Goal: Information Seeking & Learning: Learn about a topic

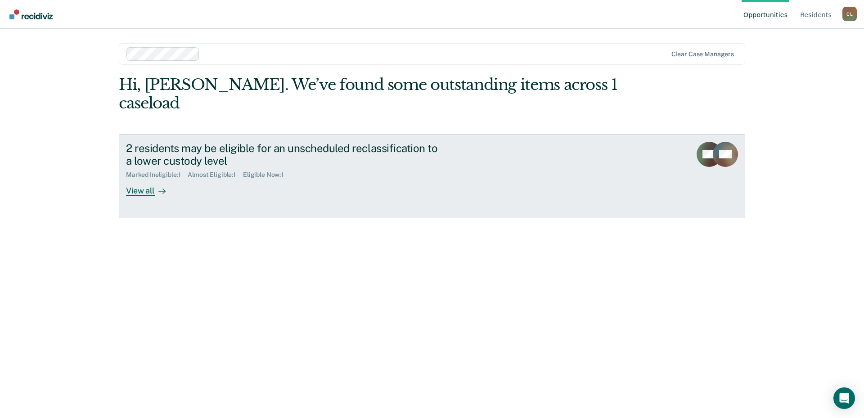
click at [155, 186] on div at bounding box center [160, 191] width 11 height 10
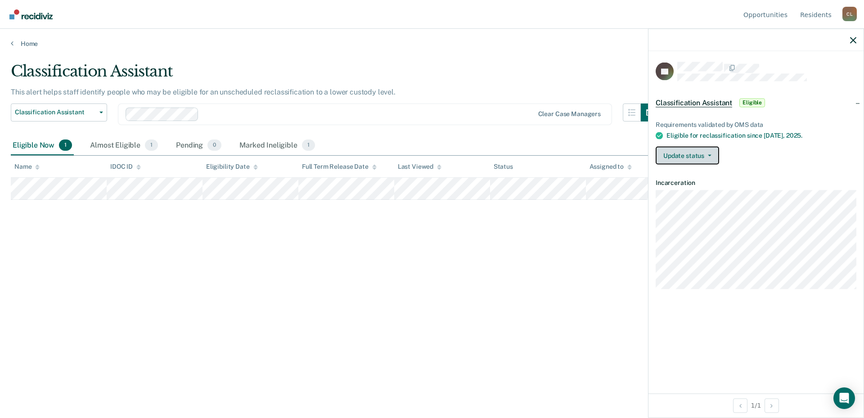
click at [712, 155] on button "Update status" at bounding box center [686, 156] width 63 height 18
click at [850, 393] on div "Open Intercom Messenger" at bounding box center [844, 398] width 24 height 24
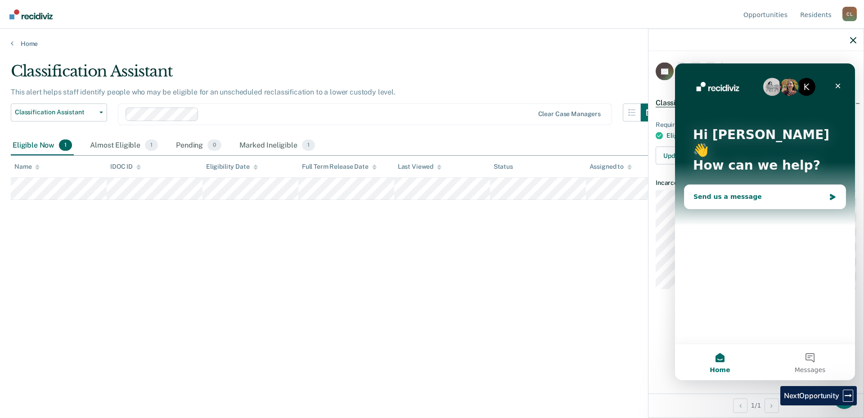
click at [761, 192] on div "Send us a message" at bounding box center [759, 196] width 132 height 9
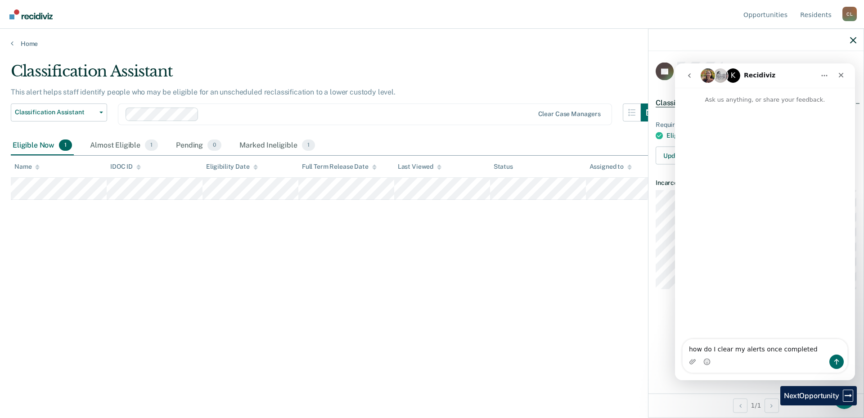
type textarea "how do I clear my alerts once completed?"
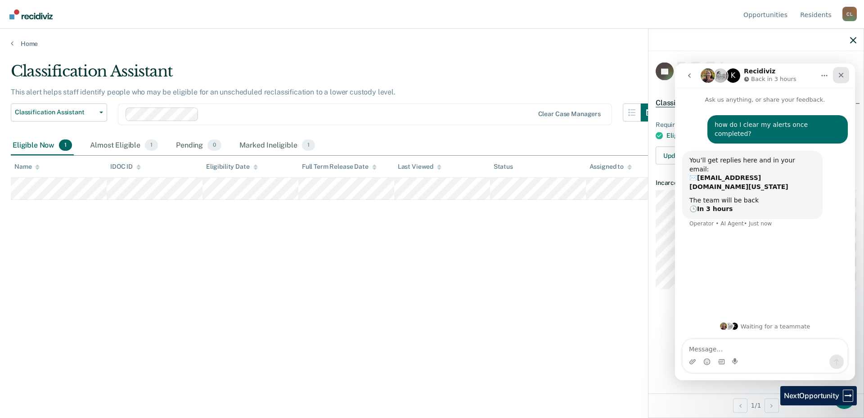
click at [845, 77] on div "Close" at bounding box center [841, 75] width 16 height 16
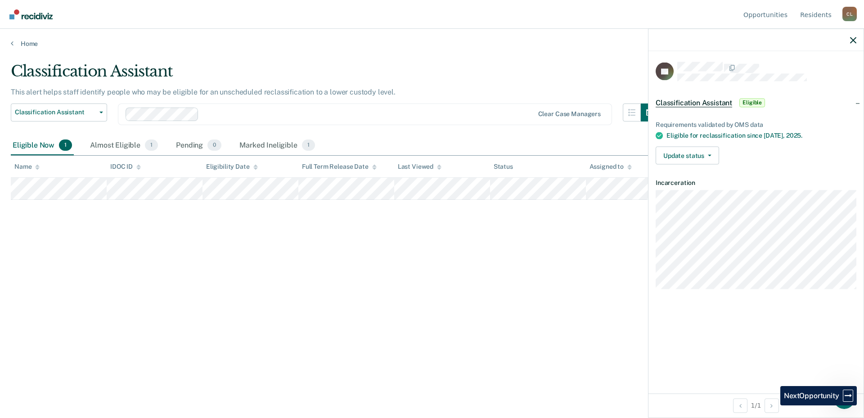
click at [850, 44] on div at bounding box center [755, 40] width 215 height 22
click at [851, 40] on icon "button" at bounding box center [853, 40] width 6 height 6
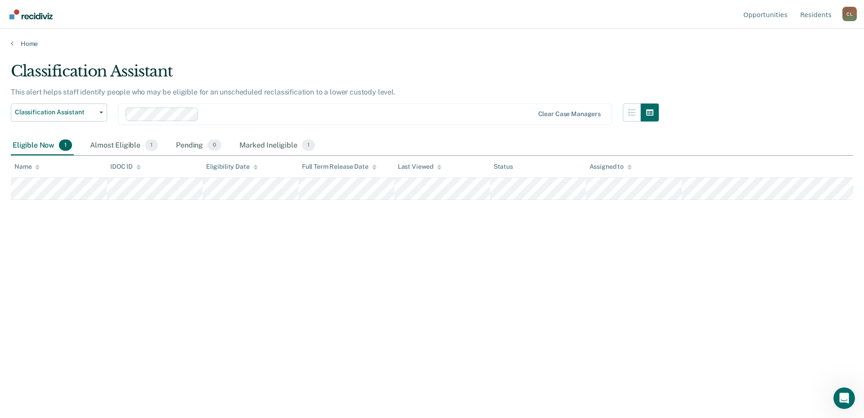
drag, startPoint x: 823, startPoint y: 185, endPoint x: 536, endPoint y: 278, distance: 301.7
click at [536, 278] on div "Classification Assistant This alert helps staff identify people who may be elig…" at bounding box center [432, 206] width 842 height 288
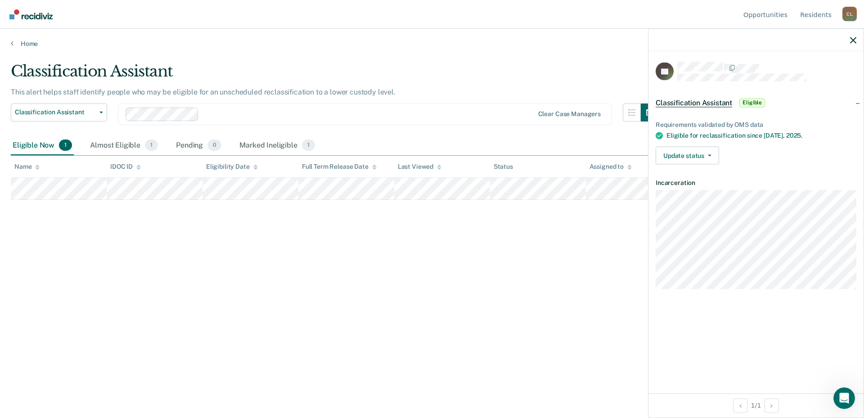
click at [757, 101] on span "Eligible" at bounding box center [752, 102] width 26 height 9
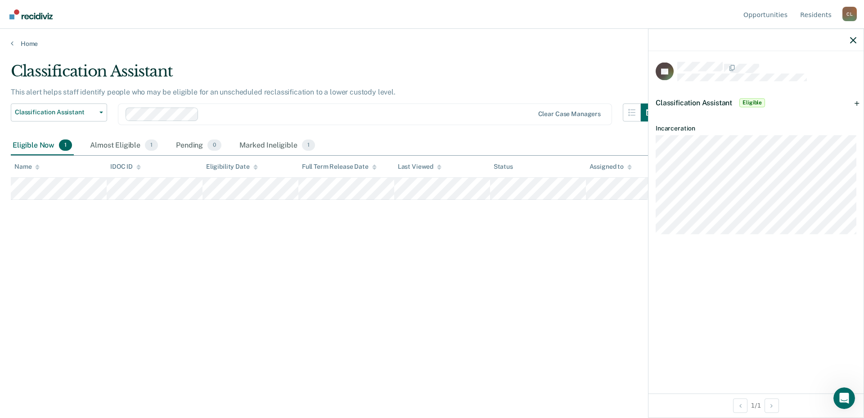
click at [757, 101] on span "Eligible" at bounding box center [752, 102] width 26 height 9
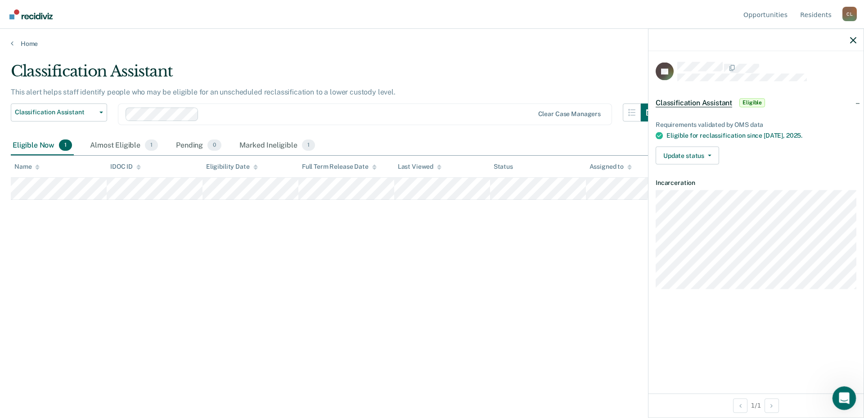
click at [846, 399] on icon "Open Intercom Messenger" at bounding box center [842, 397] width 15 height 15
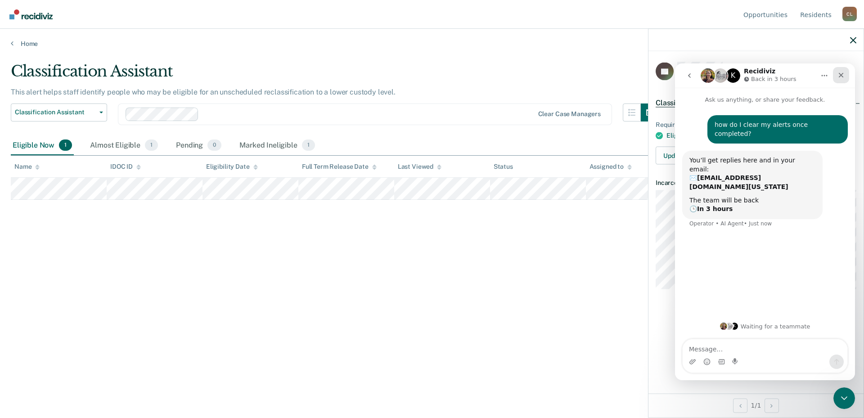
click at [845, 75] on div "Close" at bounding box center [841, 75] width 16 height 16
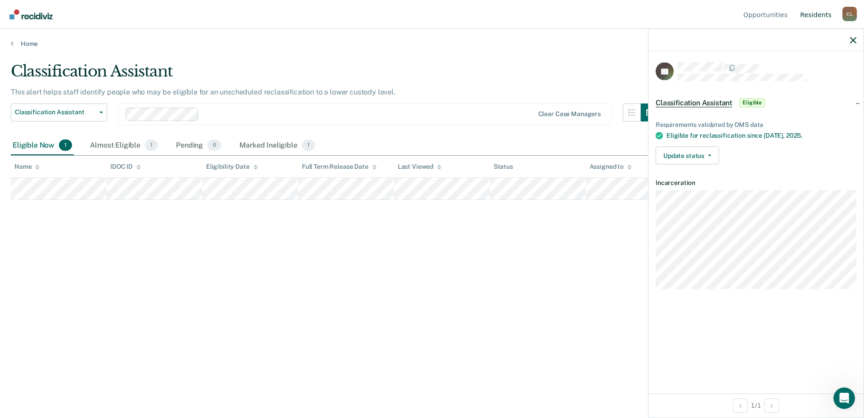
click at [824, 15] on link "Resident s" at bounding box center [815, 14] width 35 height 29
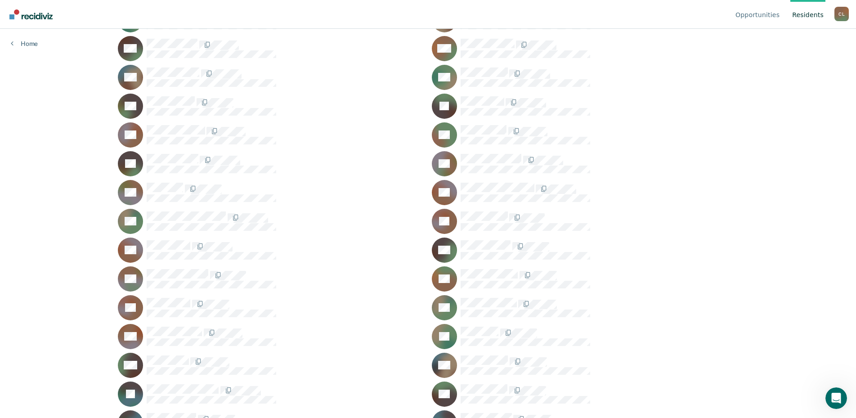
scroll to position [980, 0]
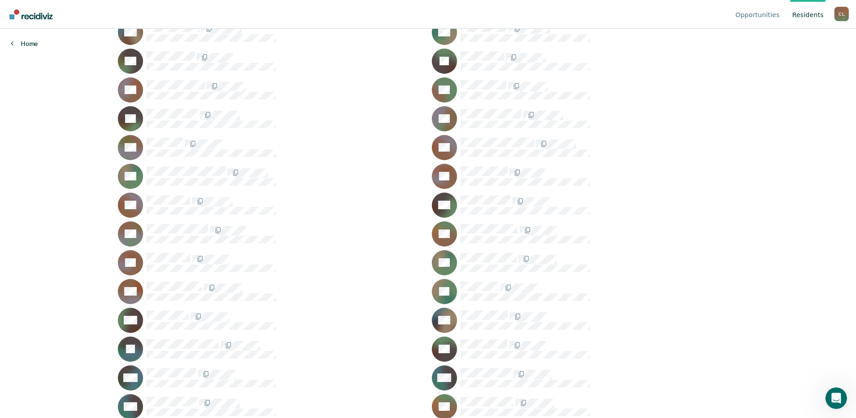
click at [21, 41] on link "Home" at bounding box center [24, 44] width 27 height 8
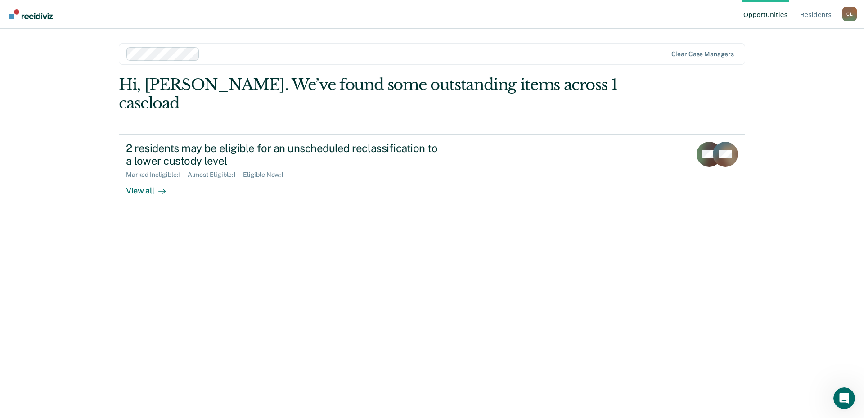
click at [775, 15] on link "Opportunities" at bounding box center [765, 14] width 48 height 29
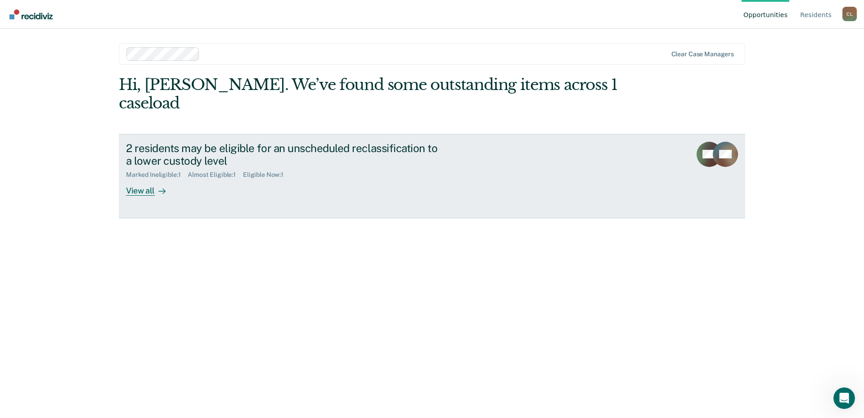
click at [135, 179] on div "View all" at bounding box center [151, 188] width 50 height 18
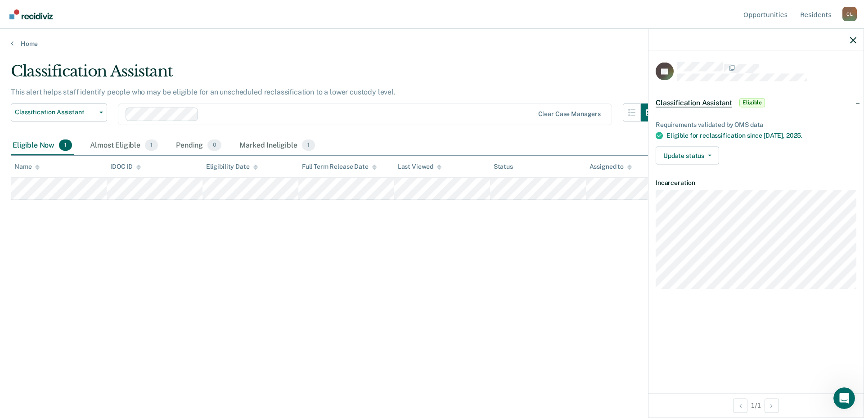
click at [396, 293] on div "Classification Assistant This alert helps staff identify people who may be elig…" at bounding box center [432, 206] width 842 height 288
click at [432, 304] on div "Classification Assistant This alert helps staff identify people who may be elig…" at bounding box center [432, 206] width 842 height 288
click at [856, 41] on icon "button" at bounding box center [853, 40] width 6 height 6
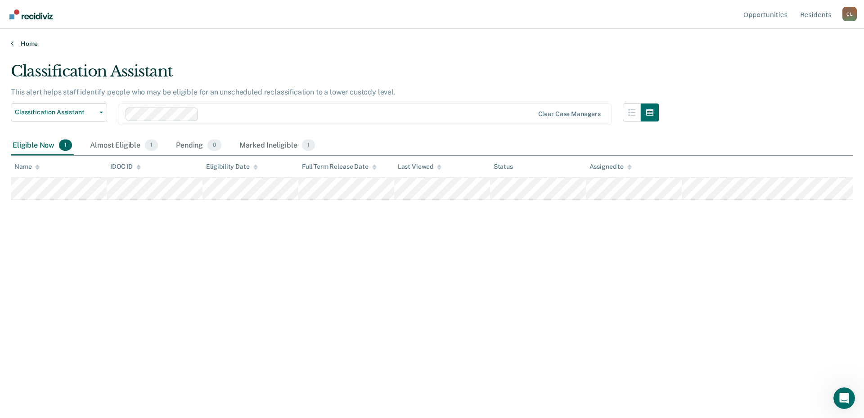
click at [30, 43] on link "Home" at bounding box center [432, 44] width 842 height 8
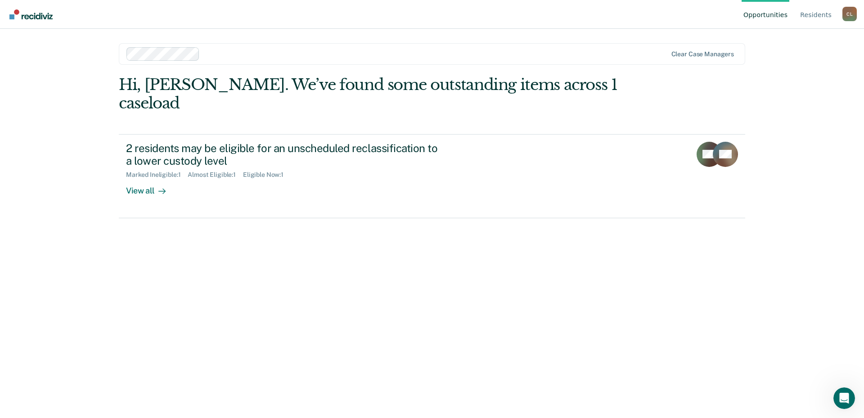
click at [786, 6] on link "Opportunities" at bounding box center [765, 14] width 48 height 29
click at [779, 2] on link "Opportunities" at bounding box center [765, 14] width 48 height 29
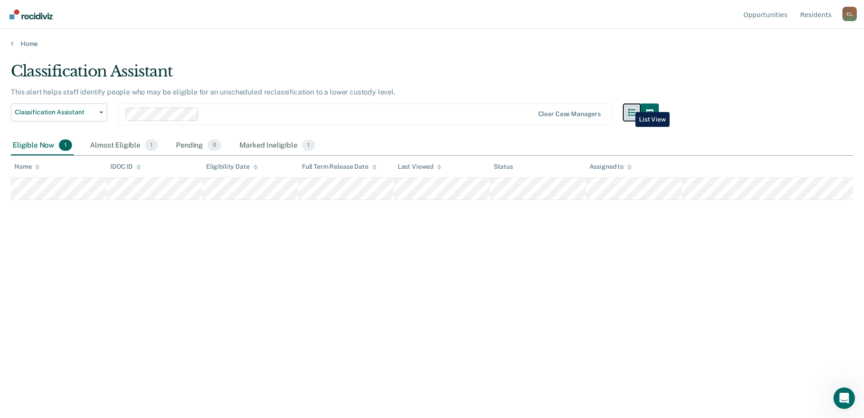
click at [628, 105] on button "button" at bounding box center [632, 112] width 18 height 18
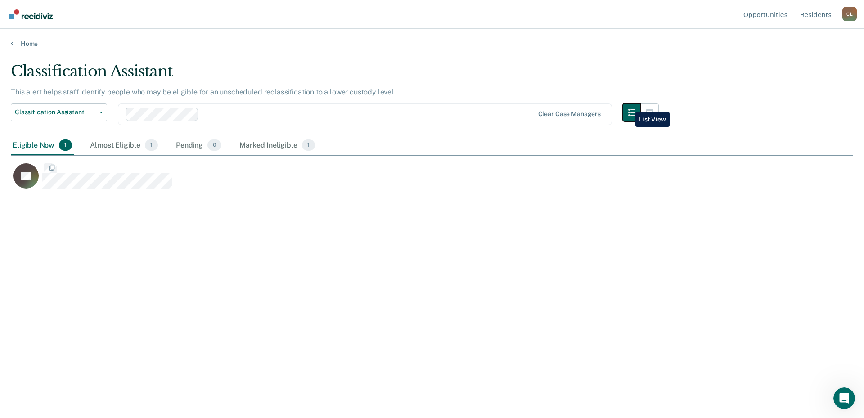
scroll to position [281, 834]
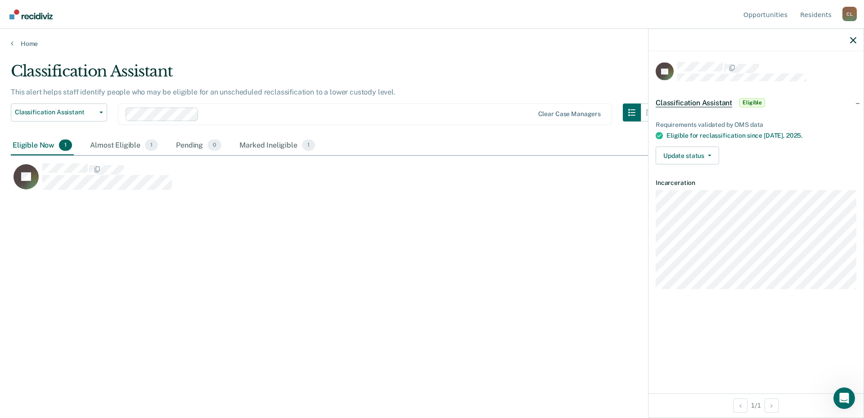
drag, startPoint x: 859, startPoint y: 182, endPoint x: 862, endPoint y: 222, distance: 40.2
click at [862, 222] on div "JG Classification Assistant Eligible Requirements validated by OMS data Eligibl…" at bounding box center [755, 222] width 215 height 342
drag, startPoint x: 860, startPoint y: 101, endPoint x: 859, endPoint y: 141, distance: 40.0
click at [859, 141] on div "Classification Assistant Eligible Requirements validated by OMS data Eligible f…" at bounding box center [755, 130] width 215 height 84
click at [850, 37] on button "button" at bounding box center [853, 40] width 6 height 8
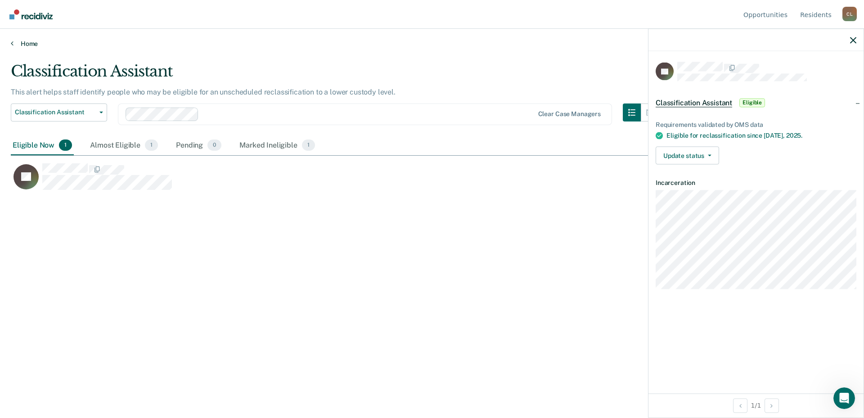
click at [34, 44] on link "Home" at bounding box center [432, 44] width 842 height 8
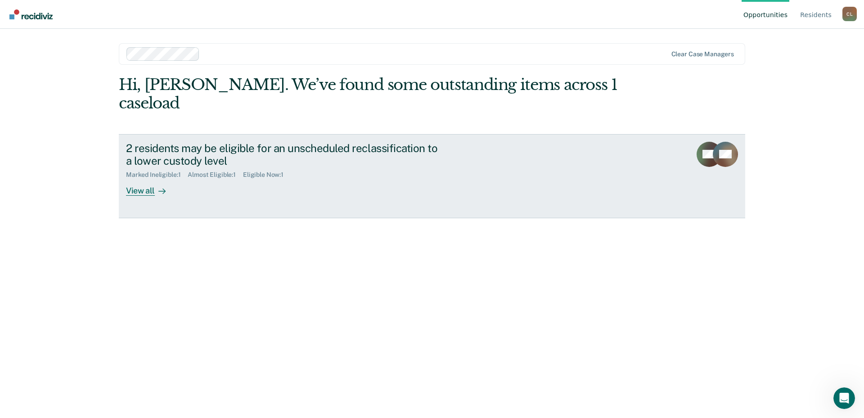
click at [146, 179] on div "View all" at bounding box center [151, 188] width 50 height 18
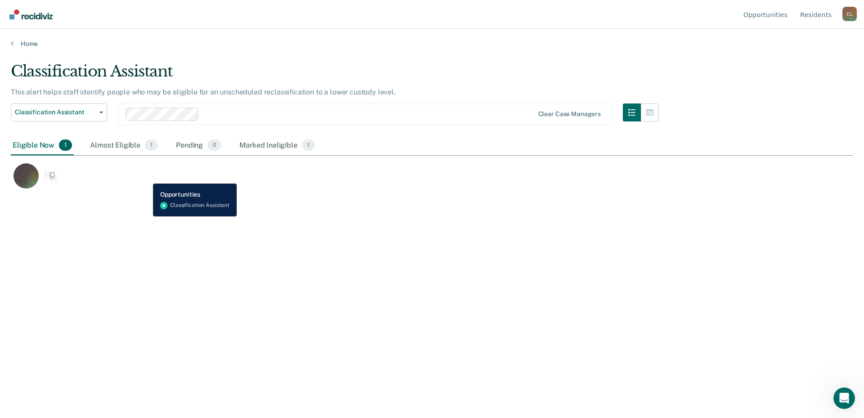
scroll to position [281, 834]
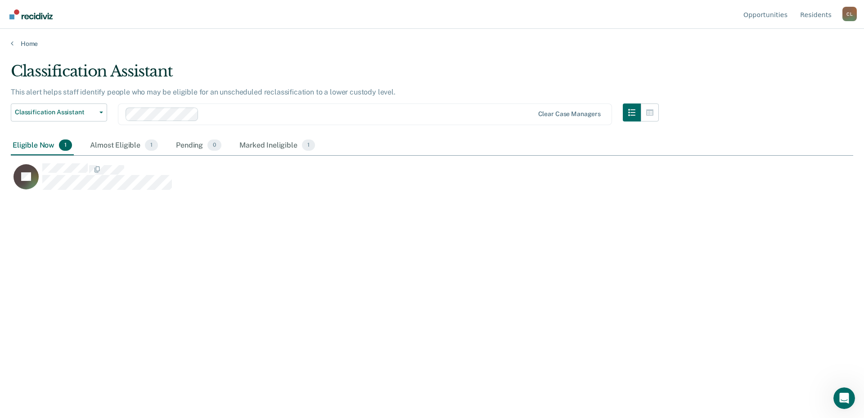
click at [42, 15] on img "Go to Recidiviz Home" at bounding box center [30, 14] width 43 height 10
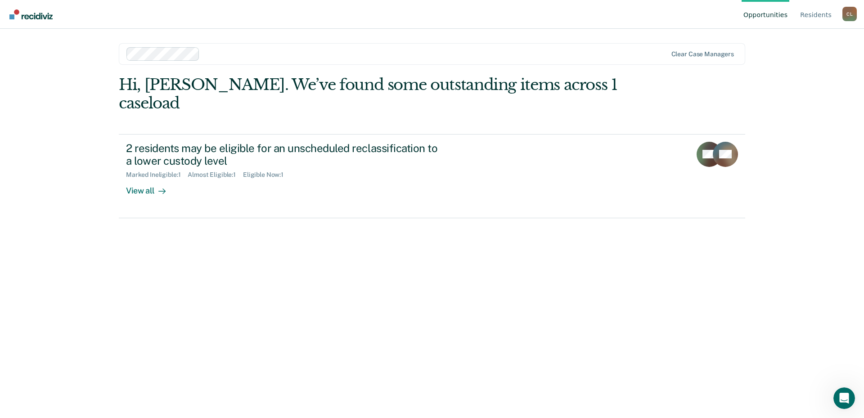
click at [850, 11] on div "C L" at bounding box center [849, 14] width 14 height 14
click at [799, 45] on link "Profile" at bounding box center [813, 42] width 58 height 8
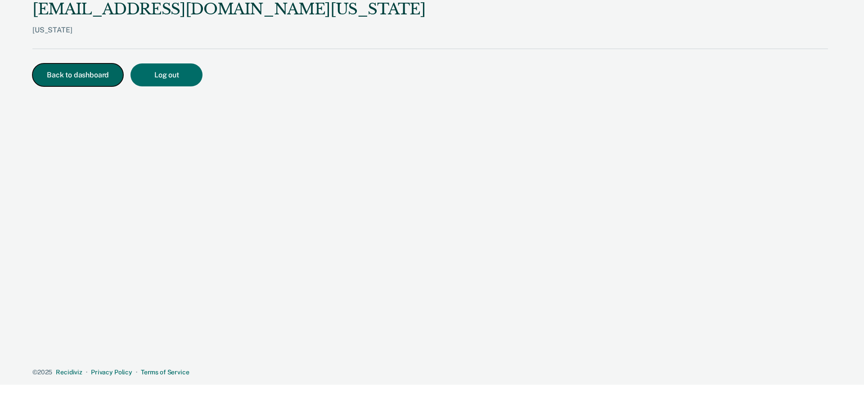
click at [67, 76] on button "Back to dashboard" at bounding box center [77, 74] width 91 height 23
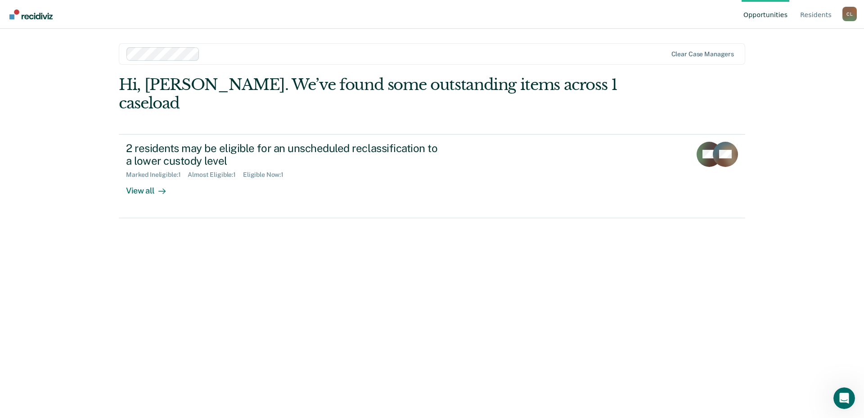
click at [780, 20] on link "Opportunities" at bounding box center [765, 14] width 48 height 29
click at [810, 15] on link "Resident s" at bounding box center [815, 14] width 35 height 29
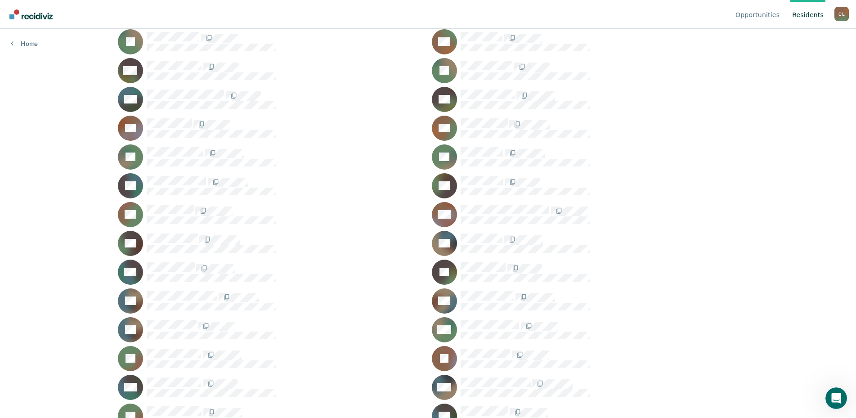
scroll to position [450, 0]
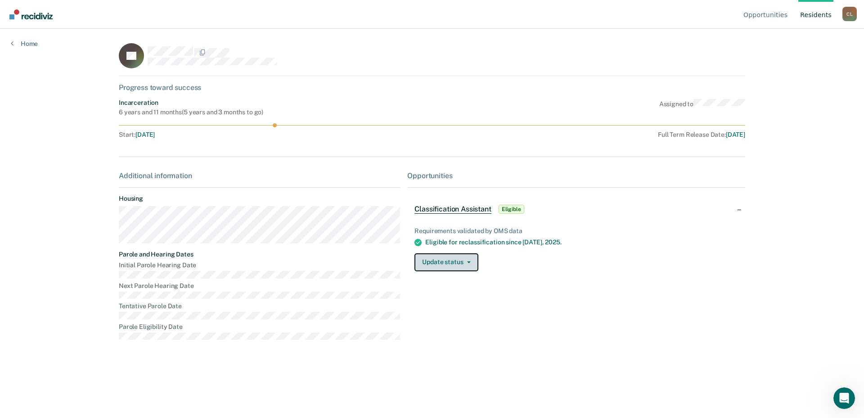
click at [464, 259] on button "Update status" at bounding box center [445, 262] width 63 height 18
click at [517, 210] on span "Eligible" at bounding box center [511, 209] width 26 height 9
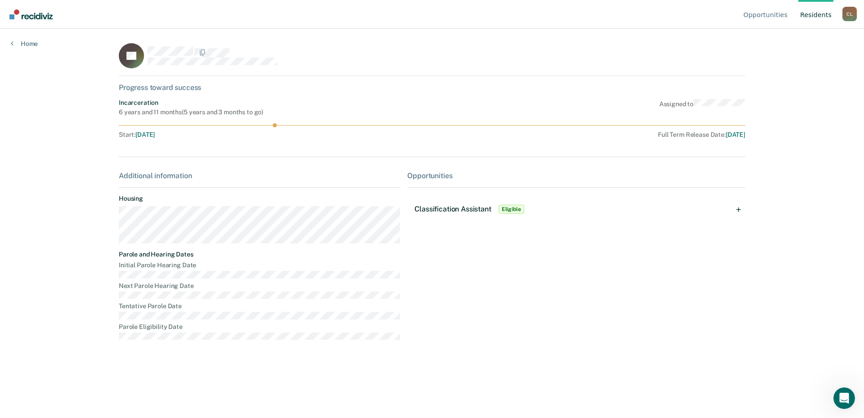
click at [517, 210] on span "Eligible" at bounding box center [511, 209] width 26 height 9
click at [706, 363] on main "JG Progress toward success Incarceration 6 years and 11 months ( 5 years and 3 …" at bounding box center [432, 212] width 648 height 367
click at [33, 45] on link "Home" at bounding box center [24, 44] width 27 height 8
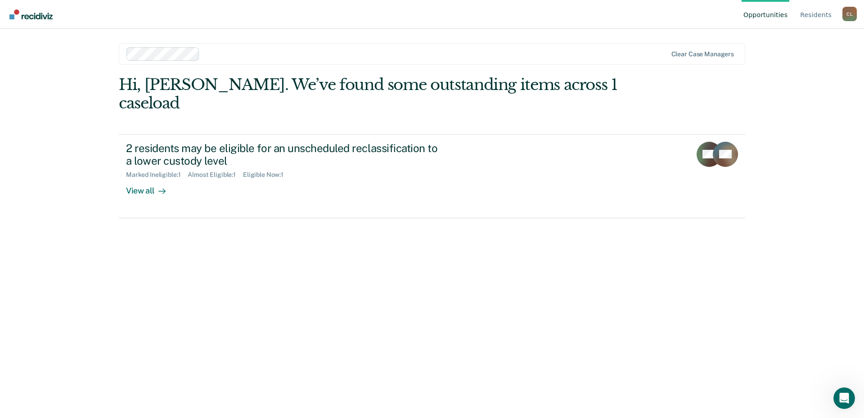
click at [221, 55] on div at bounding box center [434, 54] width 463 height 10
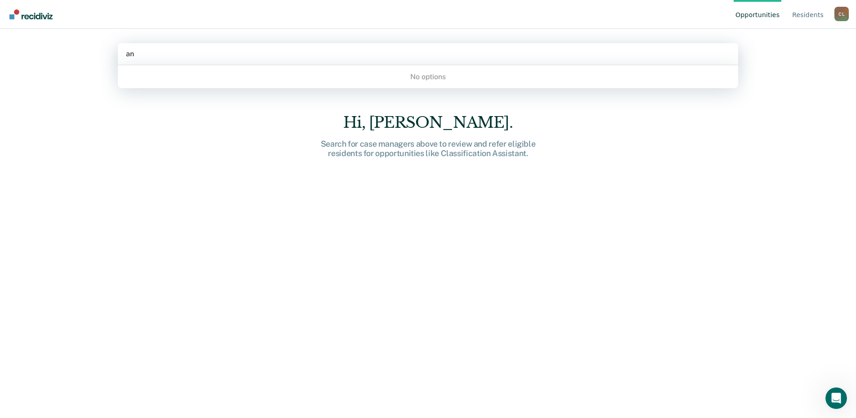
type input "a"
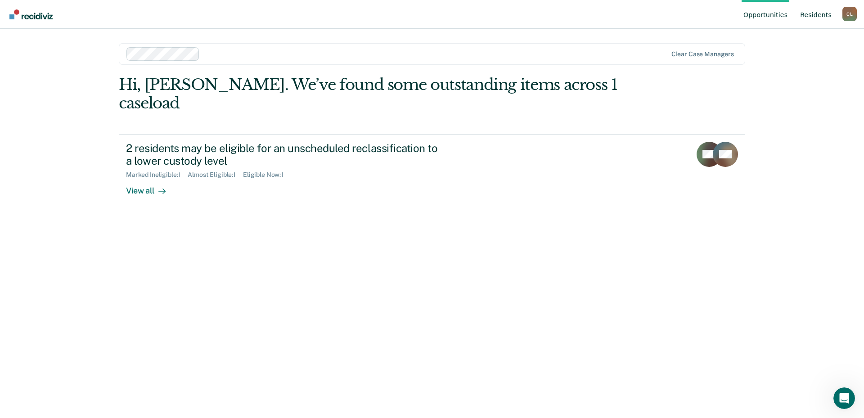
click at [818, 17] on link "Resident s" at bounding box center [815, 14] width 35 height 29
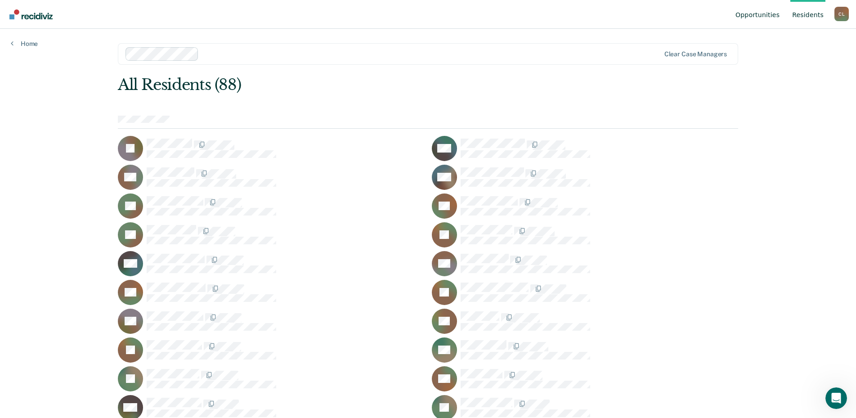
click at [759, 17] on link "Opportunities" at bounding box center [758, 14] width 48 height 29
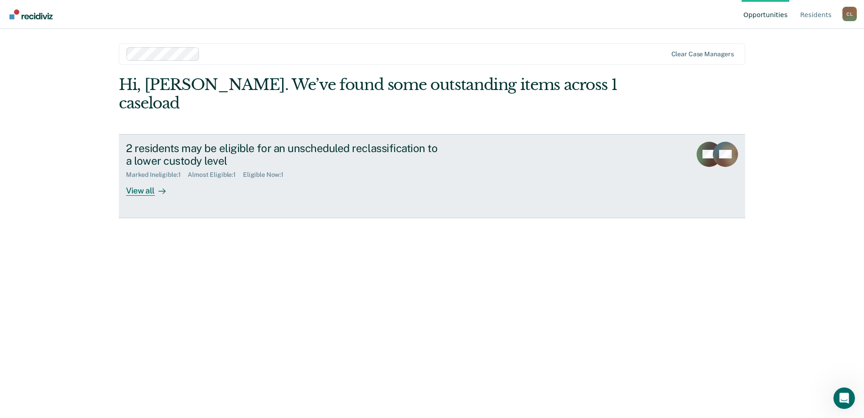
click at [161, 191] on icon at bounding box center [162, 191] width 7 height 0
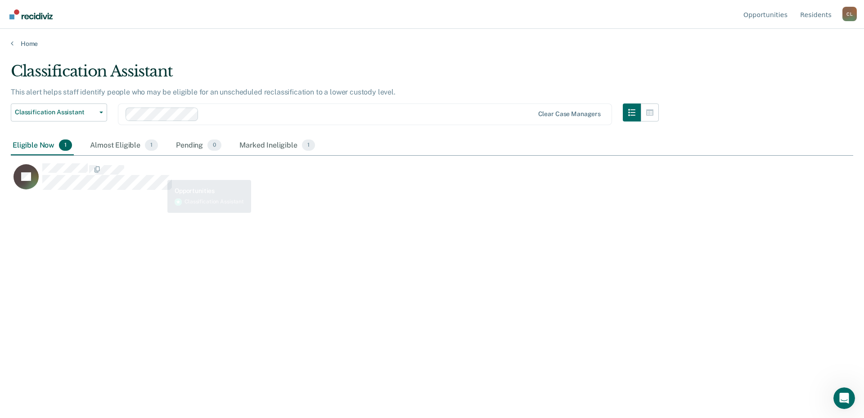
scroll to position [281, 834]
click at [648, 112] on icon "button" at bounding box center [649, 112] width 7 height 6
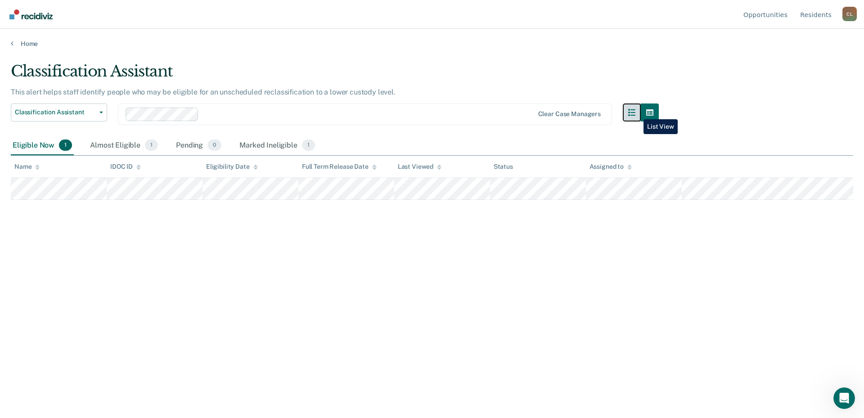
click at [636, 112] on button "button" at bounding box center [632, 112] width 18 height 18
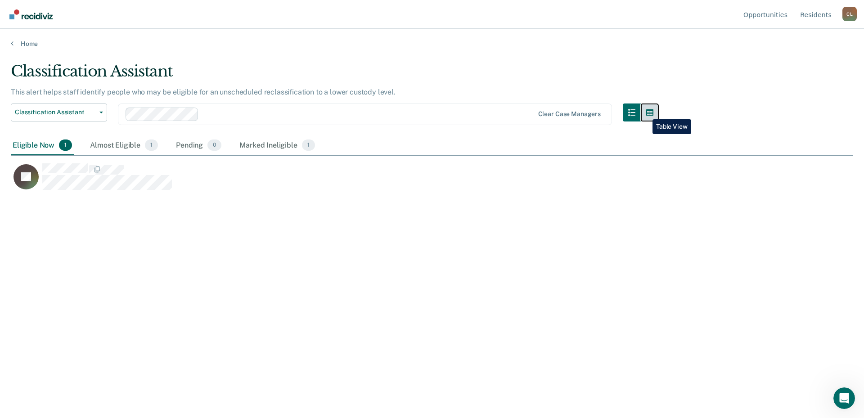
click at [645, 112] on button "button" at bounding box center [650, 112] width 18 height 18
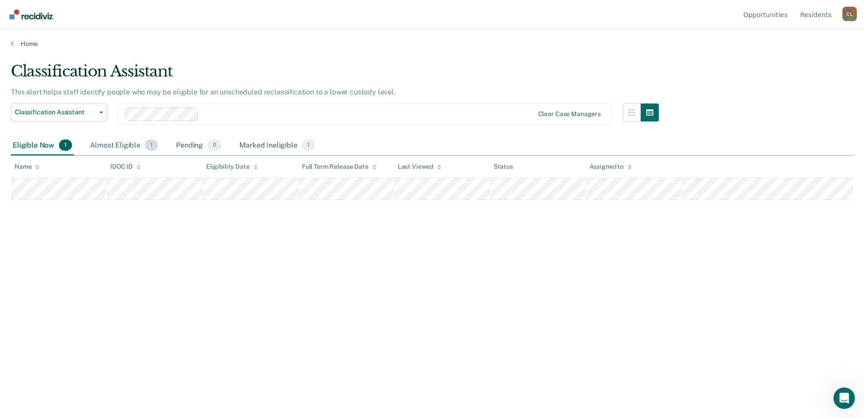
click at [127, 148] on div "Almost Eligible 1" at bounding box center [124, 146] width 72 height 20
click at [193, 147] on div "Pending 0" at bounding box center [198, 146] width 49 height 20
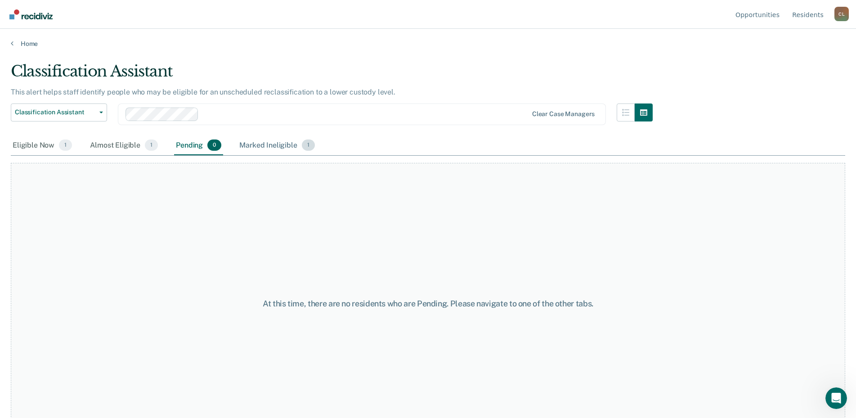
click at [258, 144] on div "Marked Ineligible 1" at bounding box center [276, 146] width 79 height 20
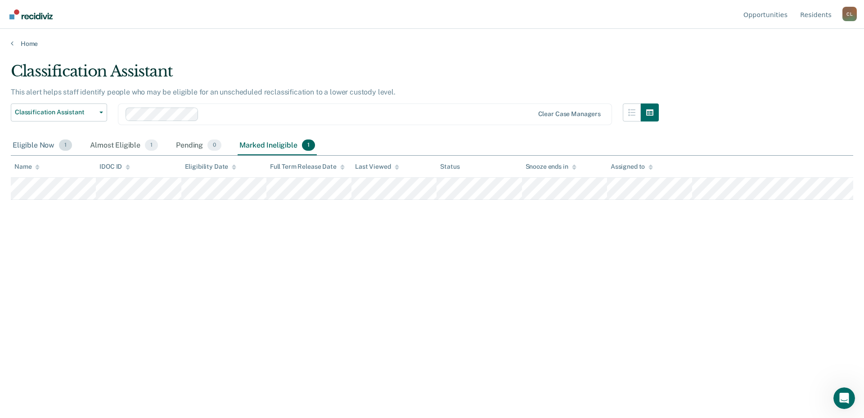
click at [49, 143] on div "Eligible Now 1" at bounding box center [42, 146] width 63 height 20
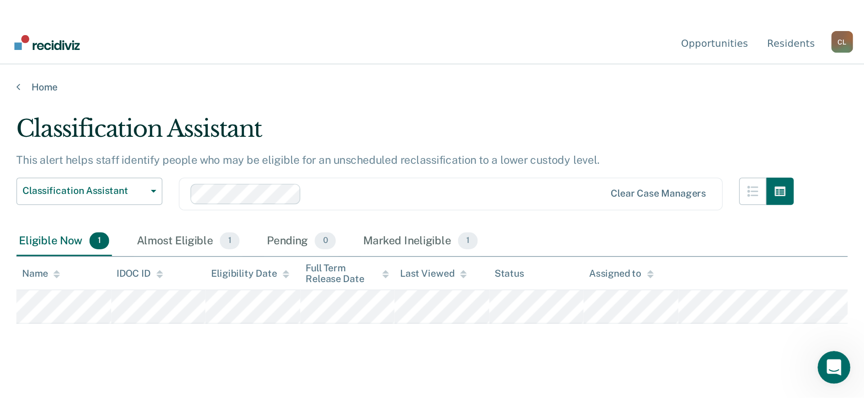
scroll to position [0, 0]
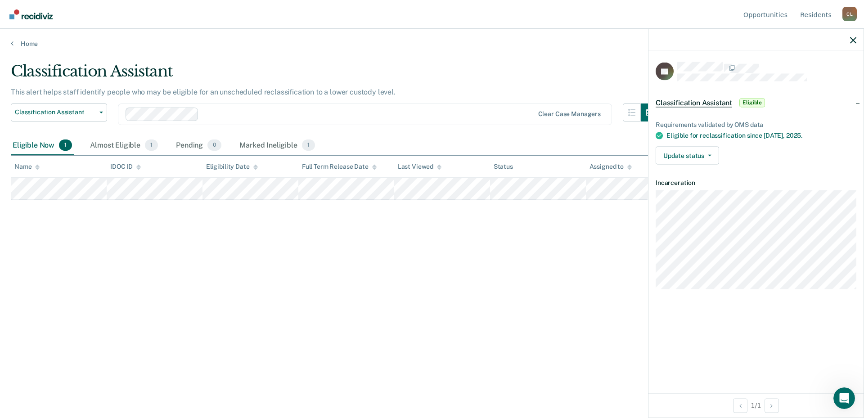
click at [648, 380] on div "JG Classification Assistant Eligible Requirements validated by OMS data Eligibl…" at bounding box center [755, 222] width 215 height 342
click at [854, 38] on icon "button" at bounding box center [853, 40] width 6 height 6
